Goal: Information Seeking & Learning: Learn about a topic

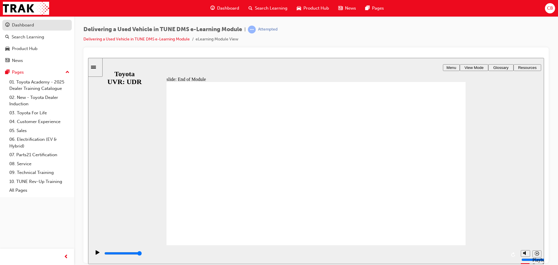
click at [30, 22] on div "Dashboard" at bounding box center [23, 25] width 22 height 7
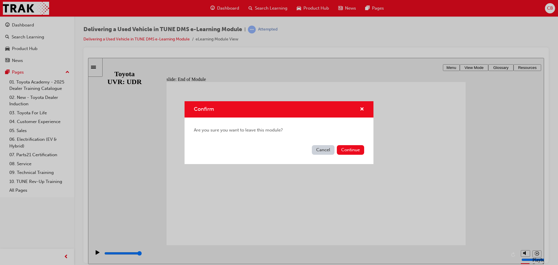
click at [46, 31] on div "Confirm Are you sure you want to leave this module? Cancel Continue" at bounding box center [279, 132] width 558 height 265
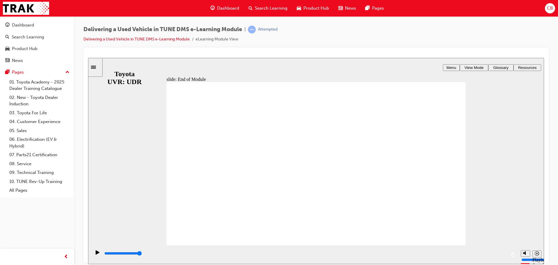
drag, startPoint x: 46, startPoint y: 31, endPoint x: 171, endPoint y: 36, distance: 124.1
click at [163, 44] on div "Delivering a Used Vehicle in TUNE DMS e-Learning Module | Attempted Delivering …" at bounding box center [315, 37] width 465 height 22
click at [238, 7] on span "Dashboard" at bounding box center [228, 8] width 22 height 7
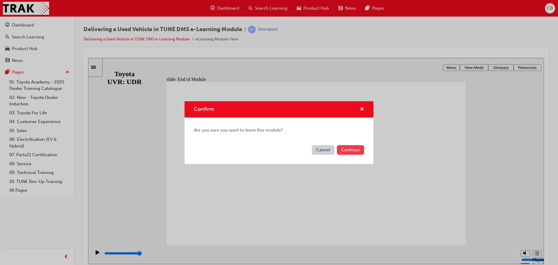
click at [344, 153] on button "Continue" at bounding box center [350, 150] width 27 height 10
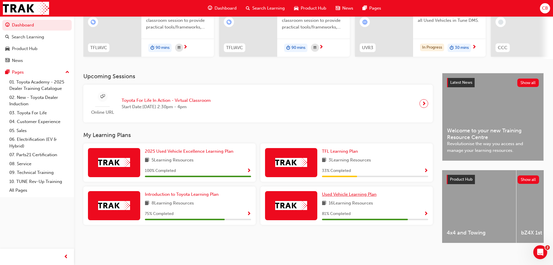
scroll to position [82, 0]
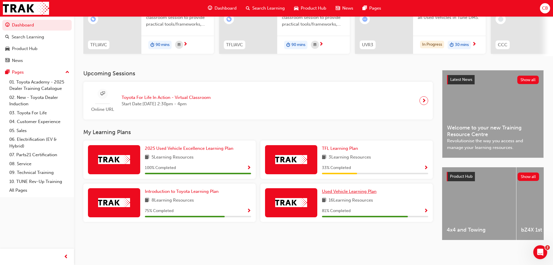
click at [351, 191] on span "Used Vehicle Learning Plan" at bounding box center [349, 191] width 55 height 5
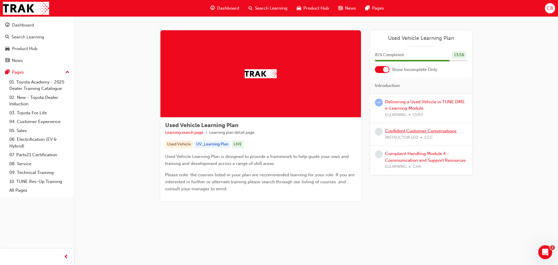
click at [420, 130] on link "Confident Customer Conversations" at bounding box center [420, 130] width 71 height 5
click at [440, 160] on link "Complaint Handling Module 4 - Communication and Support Resources" at bounding box center [425, 157] width 81 height 12
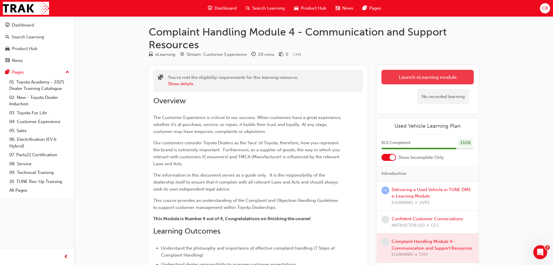
click at [440, 76] on link "Launch eLearning module" at bounding box center [428, 77] width 92 height 15
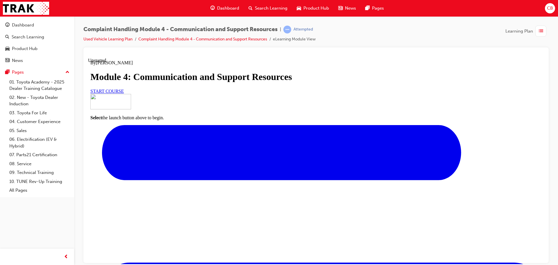
click at [124, 93] on link "START COURSE" at bounding box center [106, 90] width 33 height 5
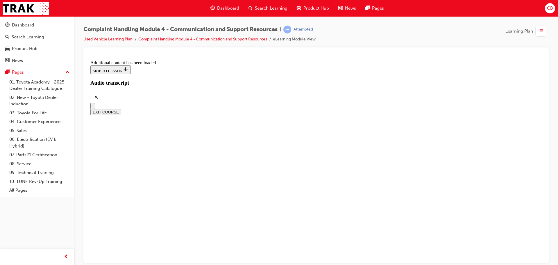
radio input "true"
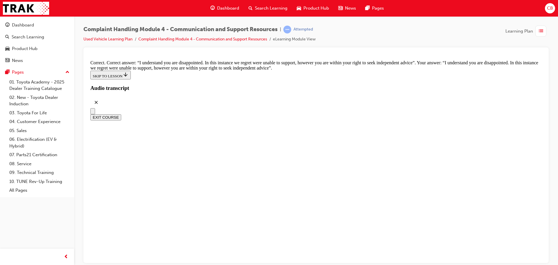
scroll to position [3818, 0]
checkbox input "true"
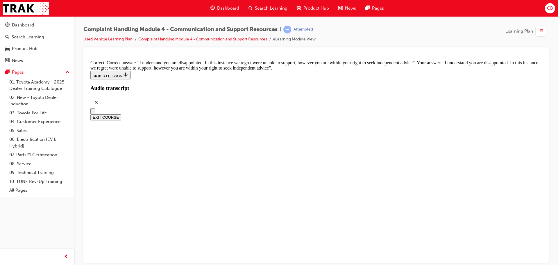
checkbox input "false"
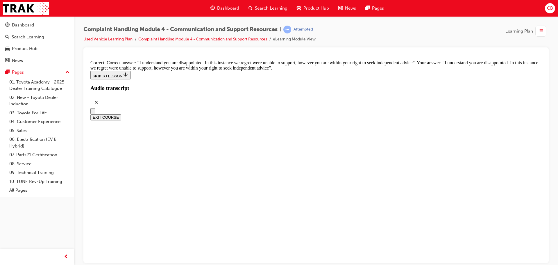
checkbox input "true"
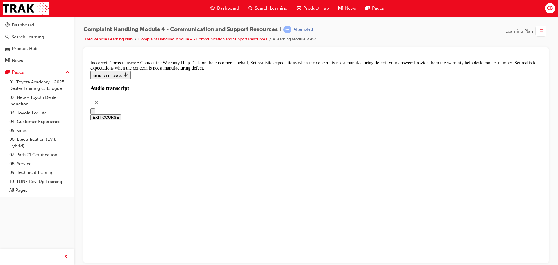
checkbox input "true"
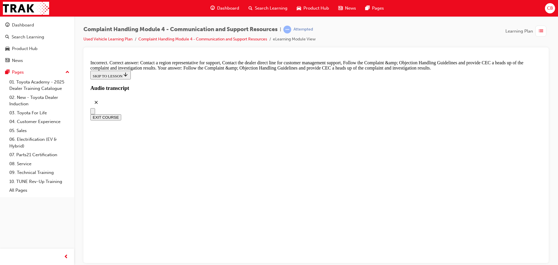
checkbox input "true"
drag, startPoint x: 232, startPoint y: 131, endPoint x: 232, endPoint y: 137, distance: 5.8
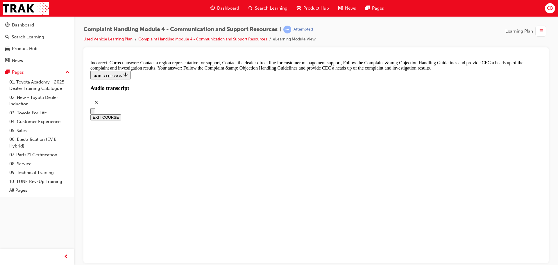
checkbox input "true"
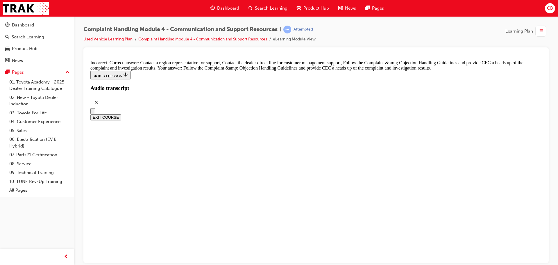
checkbox input "false"
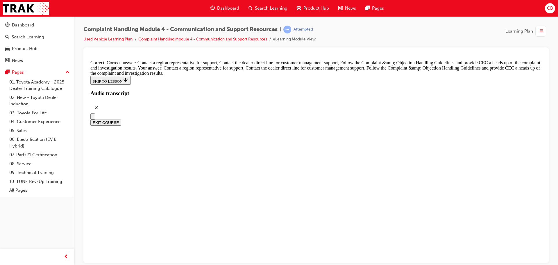
scroll to position [3848, 0]
checkbox input "true"
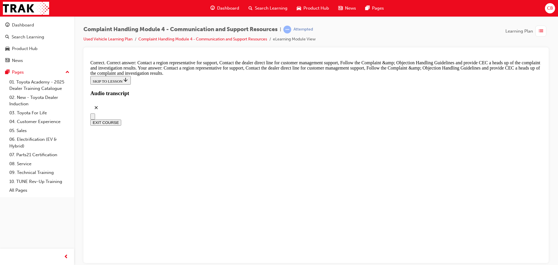
checkbox input "false"
drag, startPoint x: 223, startPoint y: 80, endPoint x: 258, endPoint y: 119, distance: 51.6
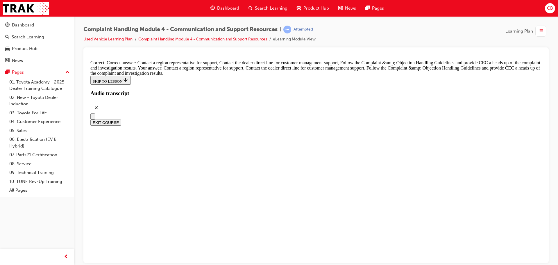
checkbox input "false"
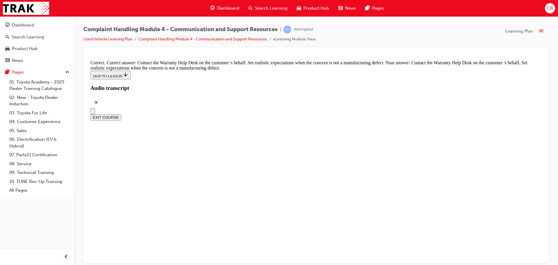
scroll to position [4268, 0]
radio input "true"
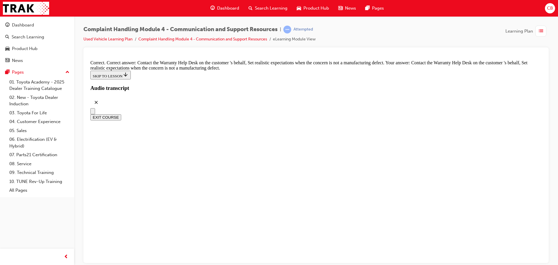
radio input "true"
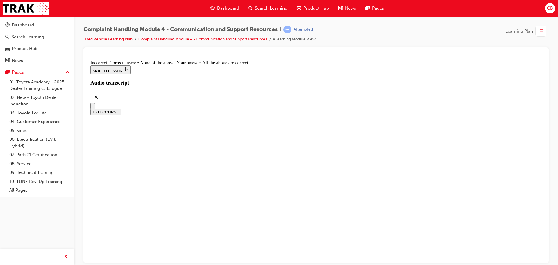
scroll to position [4339, 0]
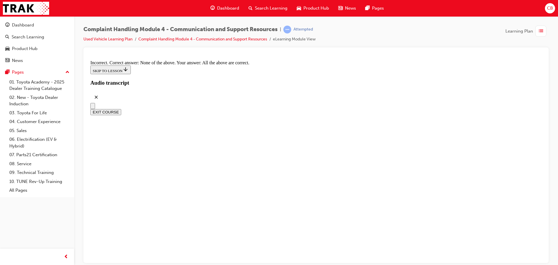
radio input "true"
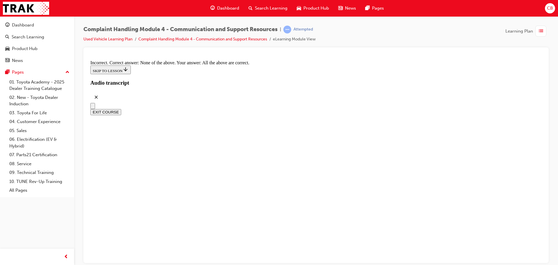
scroll to position [4268, 0]
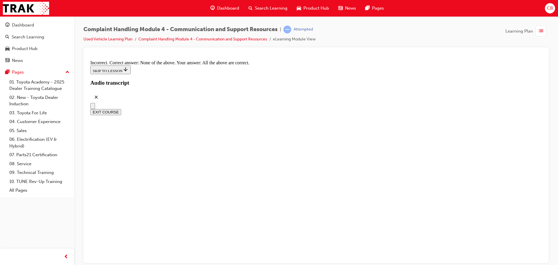
radio input "true"
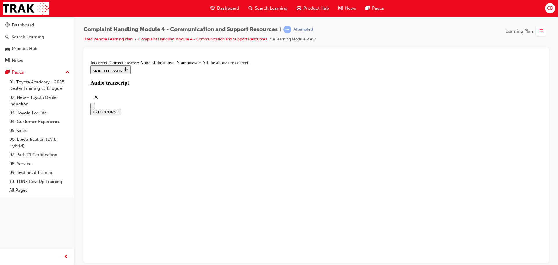
radio input "true"
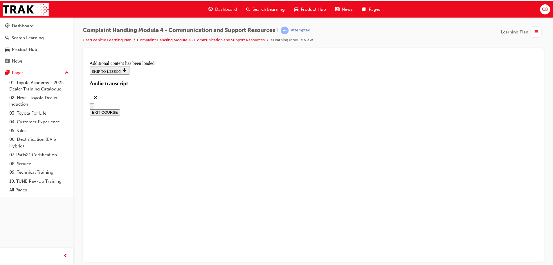
scroll to position [5016, 0]
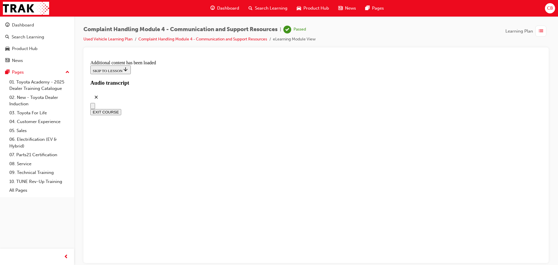
click at [229, 8] on span "Dashboard" at bounding box center [228, 8] width 22 height 7
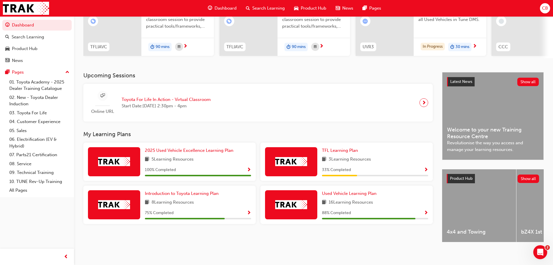
scroll to position [82, 0]
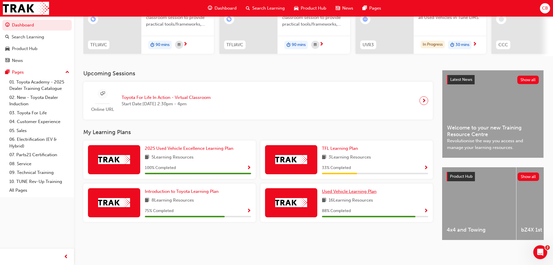
click at [347, 189] on span "Used Vehicle Learning Plan" at bounding box center [349, 191] width 55 height 5
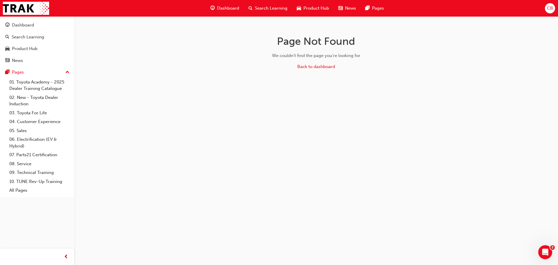
click at [233, 9] on span "Dashboard" at bounding box center [228, 8] width 22 height 7
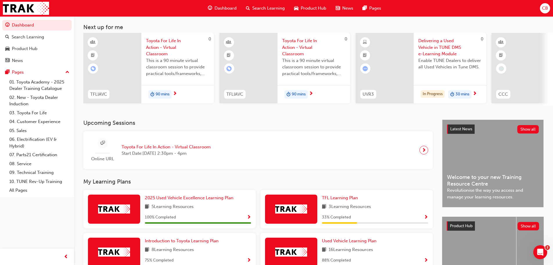
scroll to position [60, 0]
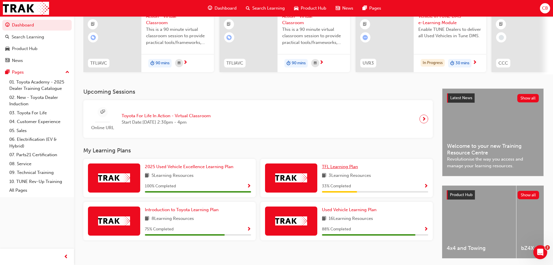
click at [334, 168] on span "TFL Learning Plan" at bounding box center [340, 166] width 36 height 5
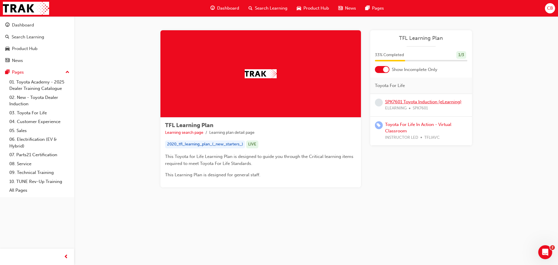
click at [402, 103] on link "SPK7601 Toyota Induction (eLearning)" at bounding box center [423, 101] width 76 height 5
click at [419, 101] on link "SPK7601 Toyota Induction (eLearning)" at bounding box center [423, 101] width 76 height 5
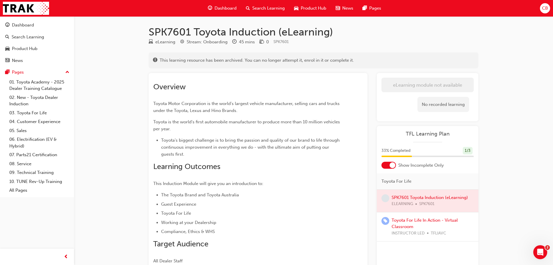
click at [216, 8] on span "Dashboard" at bounding box center [226, 8] width 22 height 7
